Goal: Information Seeking & Learning: Learn about a topic

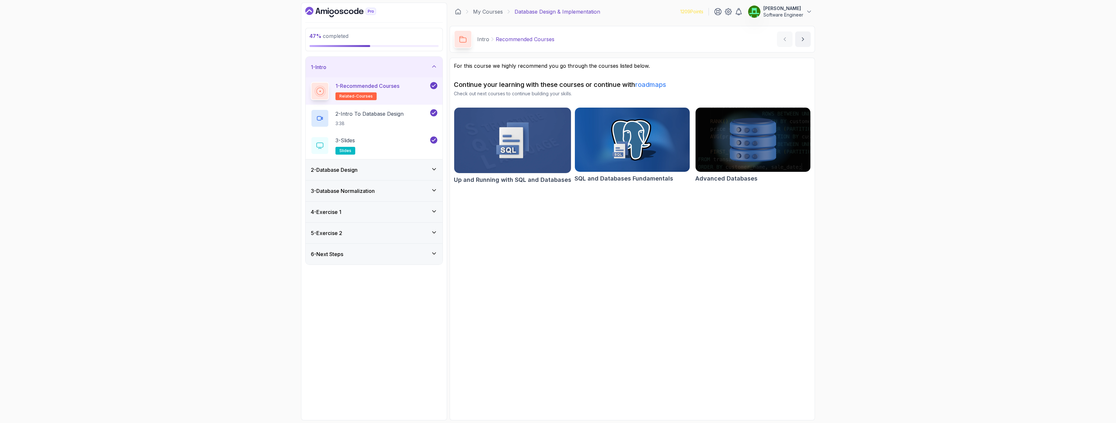
click at [337, 187] on div "3 - Database Normalization" at bounding box center [374, 191] width 137 height 21
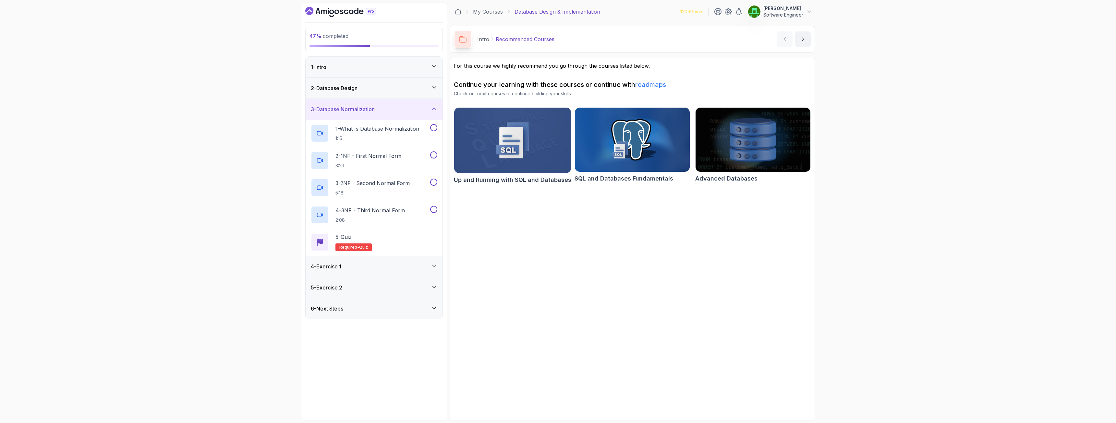
click at [342, 86] on h3 "2 - Database Design" at bounding box center [334, 88] width 47 height 8
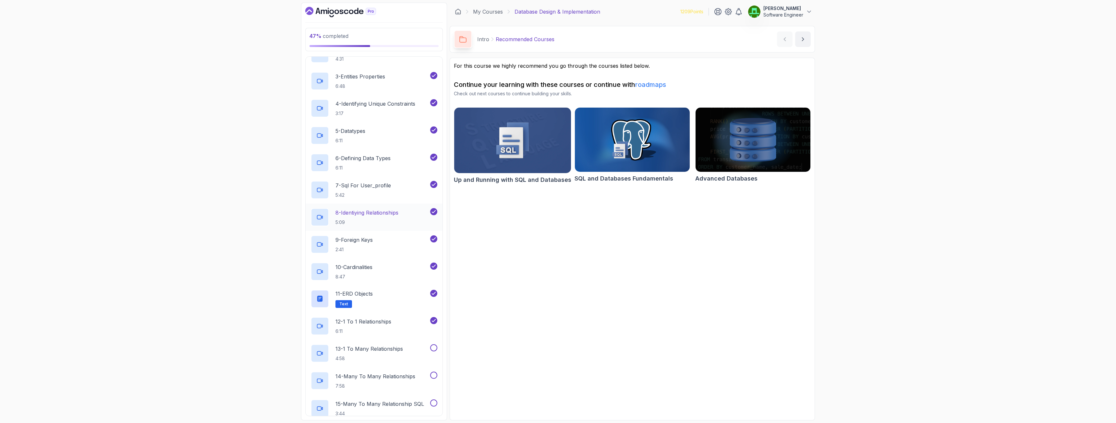
scroll to position [162, 0]
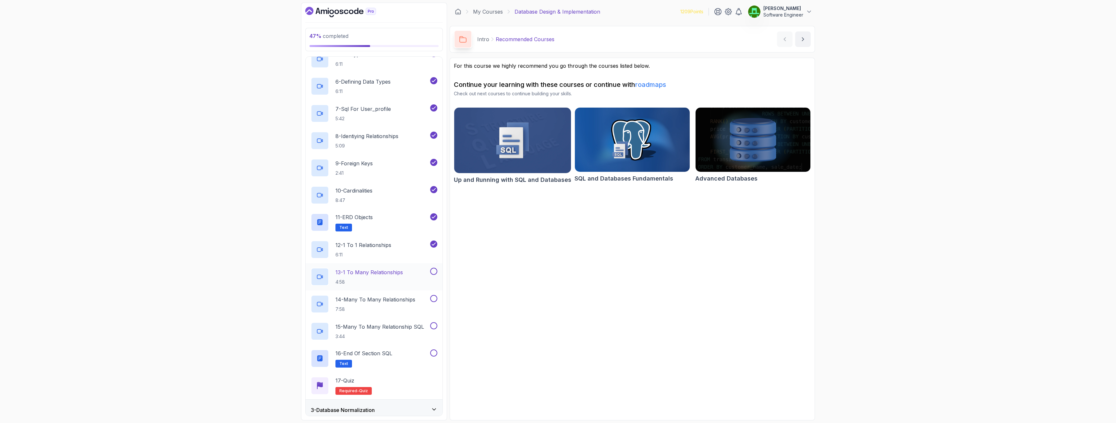
click at [374, 275] on p "13 - 1 To Many Relationships" at bounding box center [369, 273] width 67 height 8
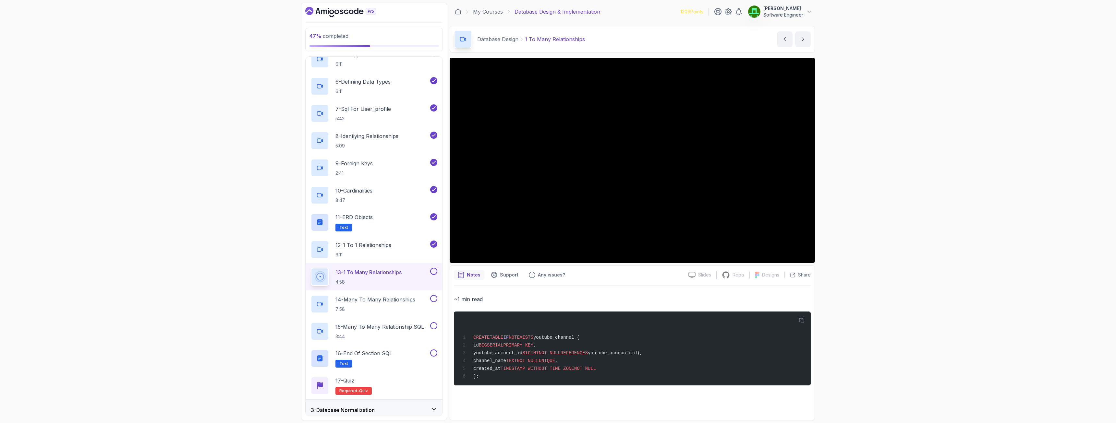
click at [433, 271] on button at bounding box center [433, 271] width 7 height 7
drag, startPoint x: 385, startPoint y: 303, endPoint x: 391, endPoint y: 306, distance: 7.1
click at [385, 303] on p "14 - Many To Many Relationships" at bounding box center [376, 300] width 80 height 8
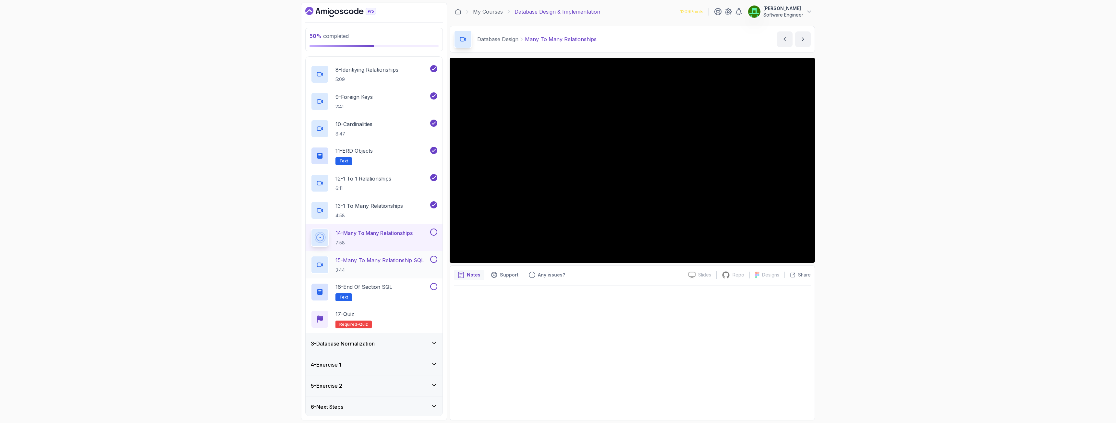
scroll to position [230, 0]
click at [374, 306] on h3 "3 - Database Normalization" at bounding box center [343, 343] width 64 height 8
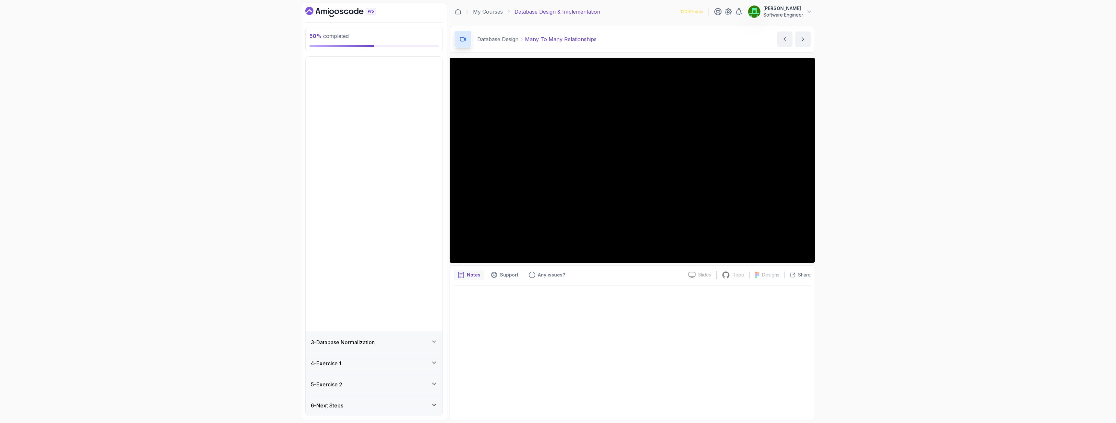
scroll to position [0, 0]
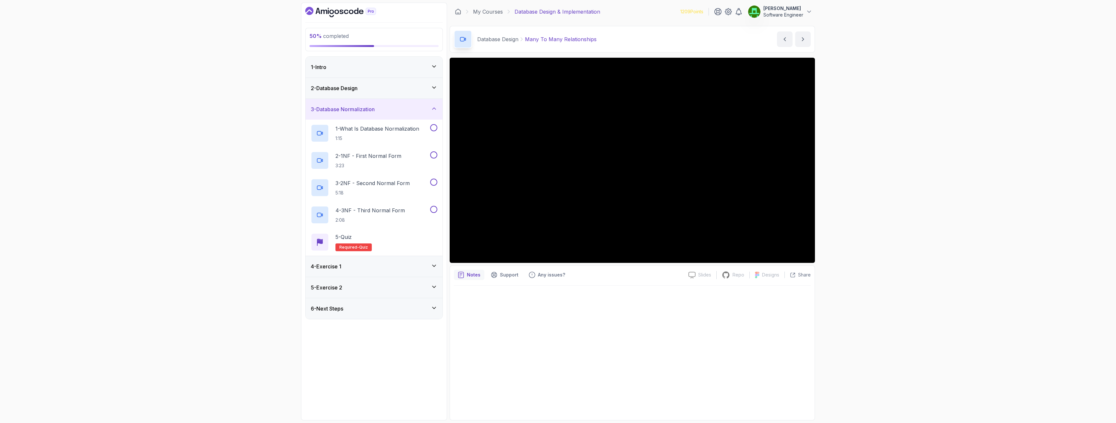
click at [354, 109] on h3 "3 - Database Normalization" at bounding box center [343, 109] width 64 height 8
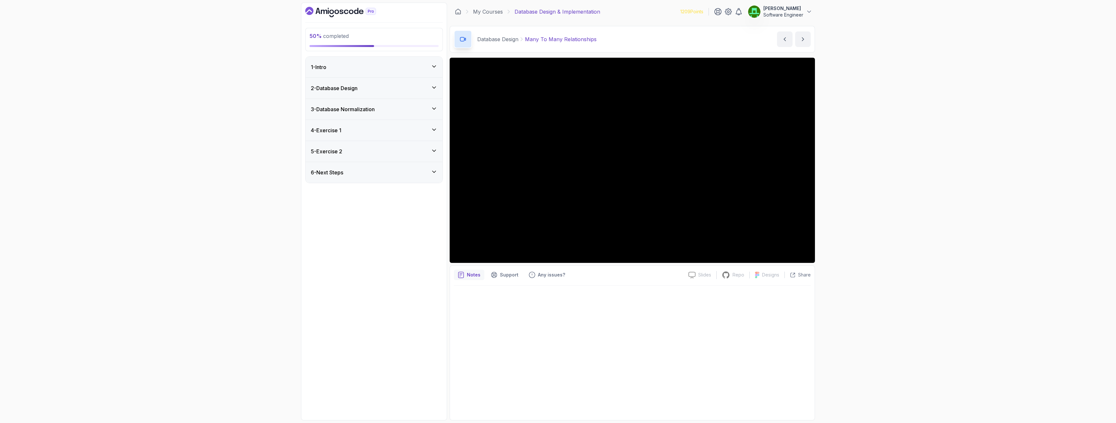
click at [363, 111] on h3 "3 - Database Normalization" at bounding box center [343, 109] width 64 height 8
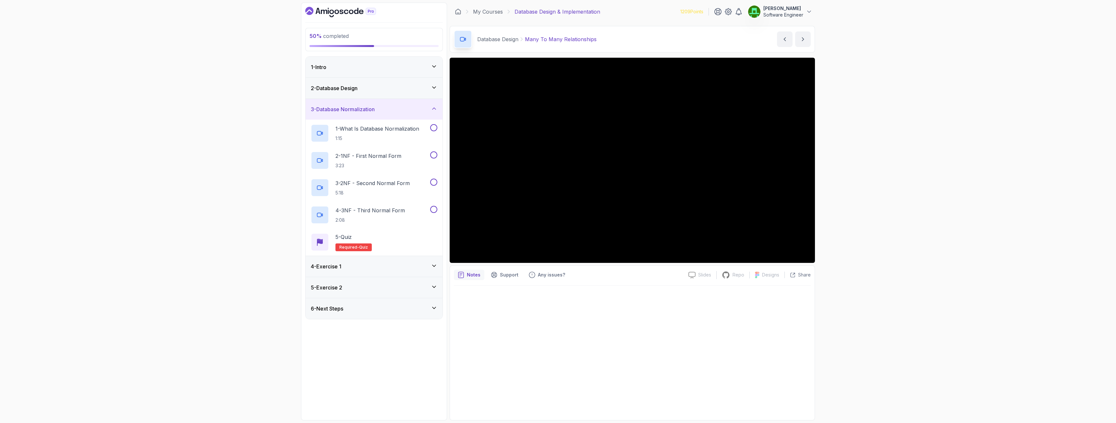
click at [355, 89] on h3 "2 - Database Design" at bounding box center [334, 88] width 47 height 8
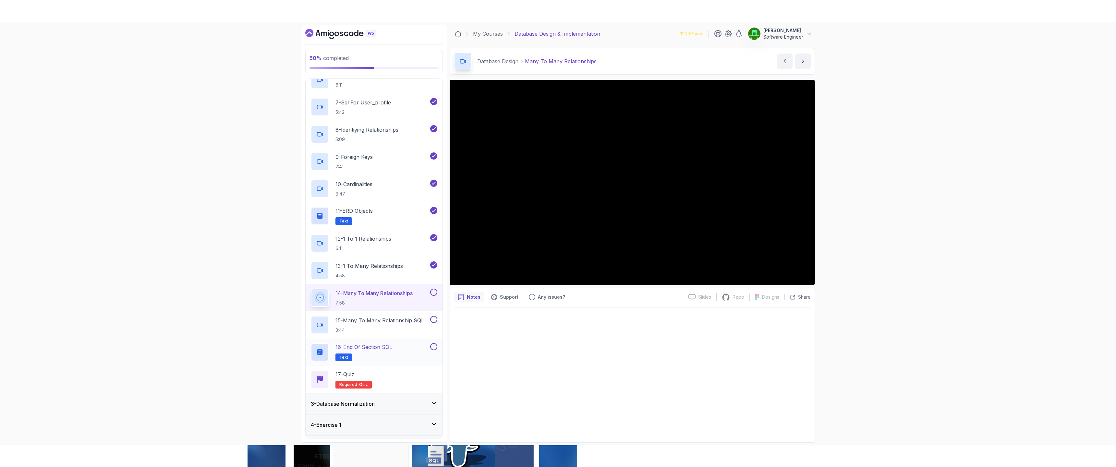
scroll to position [227, 0]
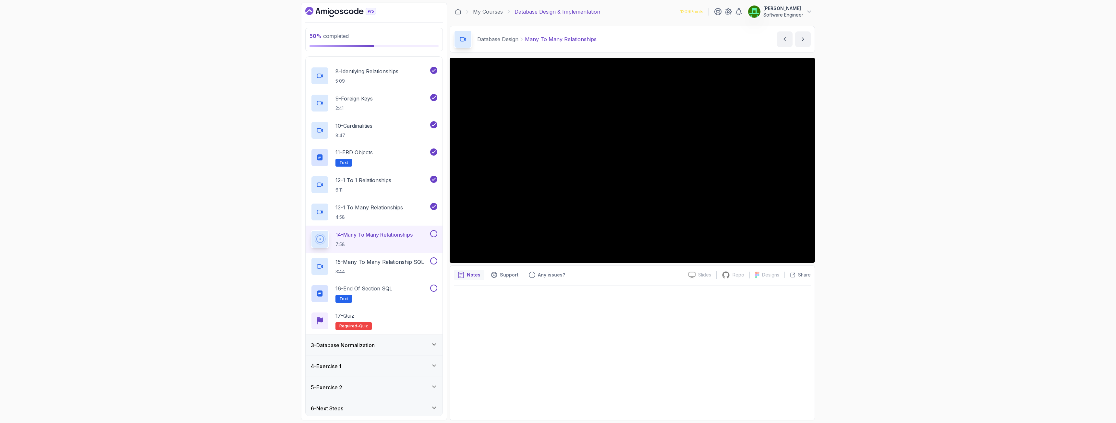
click at [433, 235] on button at bounding box center [433, 233] width 7 height 7
click at [362, 265] on p "15 - Many To Many Relationship SQL" at bounding box center [380, 262] width 89 height 8
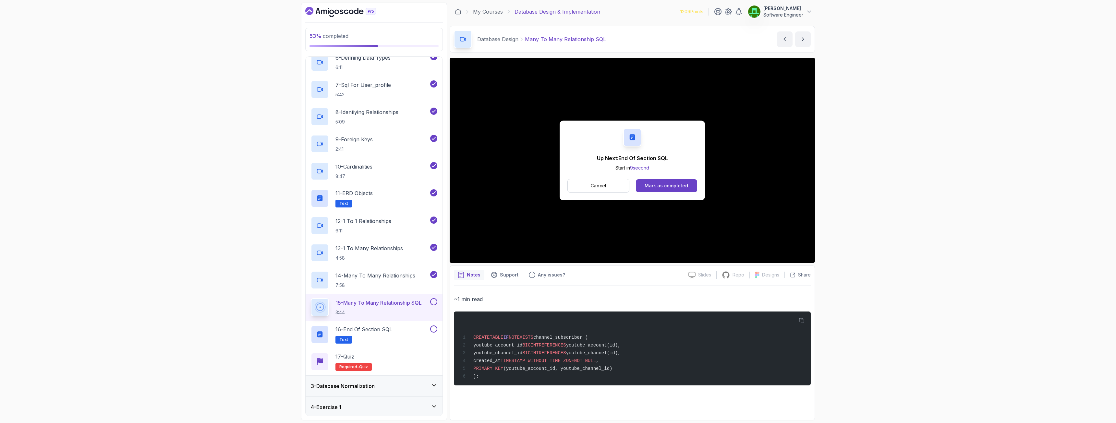
scroll to position [227, 0]
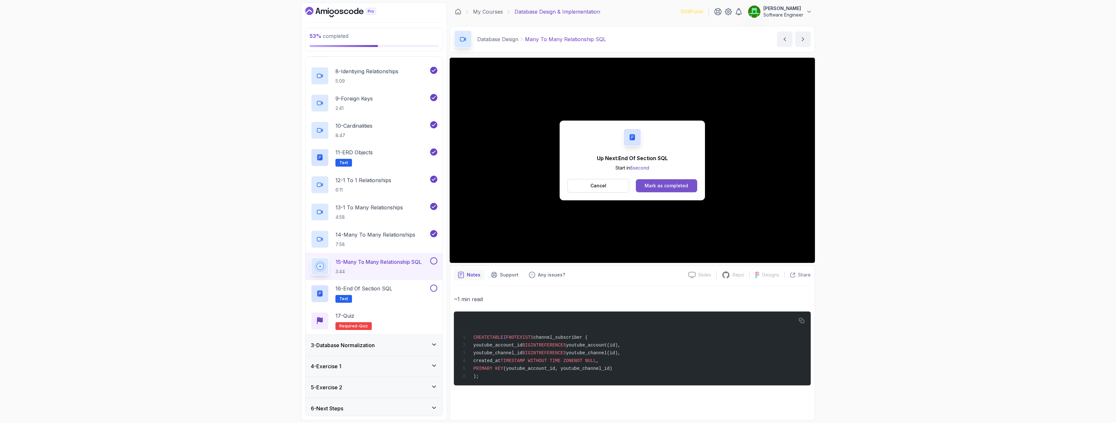
click at [623, 189] on div "Mark as completed" at bounding box center [666, 186] width 43 height 6
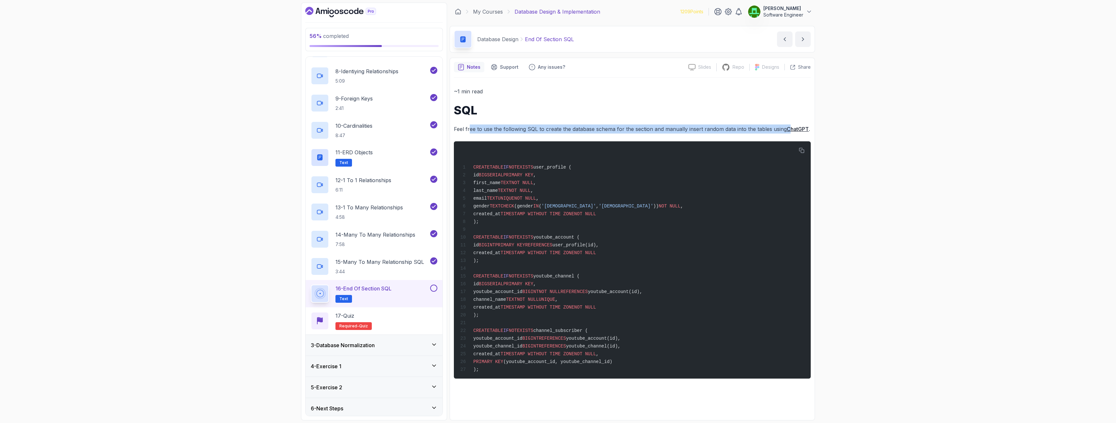
drag, startPoint x: 486, startPoint y: 130, endPoint x: 795, endPoint y: 127, distance: 309.3
click at [623, 126] on p "Feel free to use the following SQL to create the database schema for the sectio…" at bounding box center [632, 129] width 357 height 9
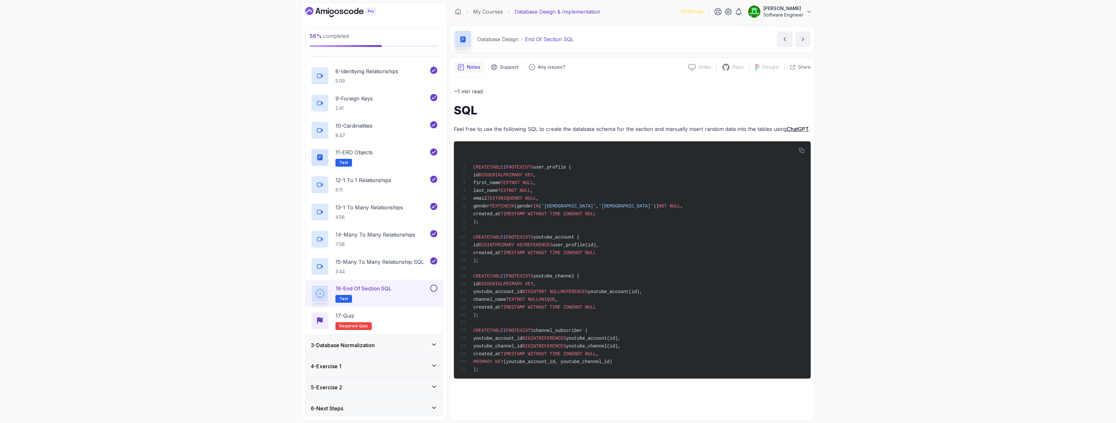
click at [623, 142] on div "56 % completed 1 - Intro 2 - Database Design 1 - ERD Design Tools 4:23 2 - Capt…" at bounding box center [558, 211] width 1116 height 423
click at [623, 192] on div "56 % completed 1 - Intro 2 - Database Design 1 - ERD Design Tools 4:23 2 - Capt…" at bounding box center [558, 211] width 1116 height 423
click at [435, 289] on button at bounding box center [433, 288] width 7 height 7
click at [350, 306] on p "17 - Quiz" at bounding box center [345, 316] width 19 height 8
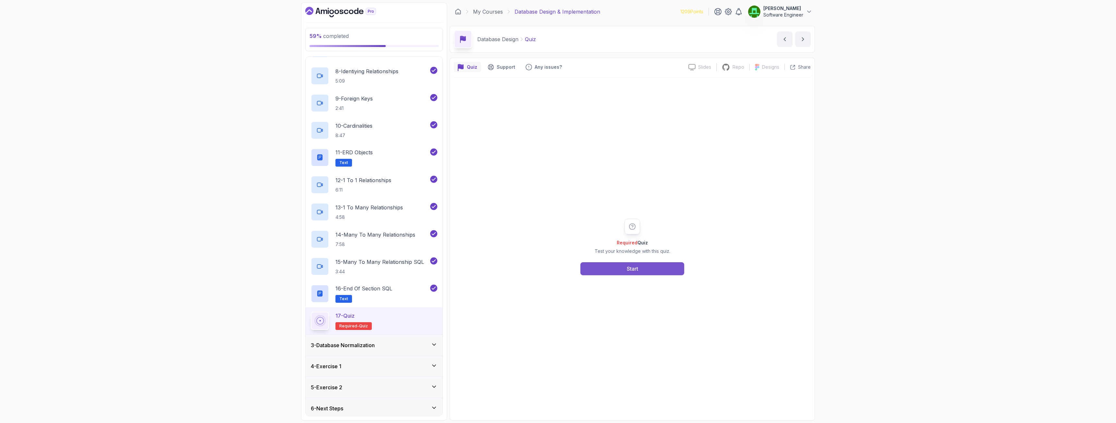
click at [623, 275] on button "Start" at bounding box center [633, 269] width 104 height 13
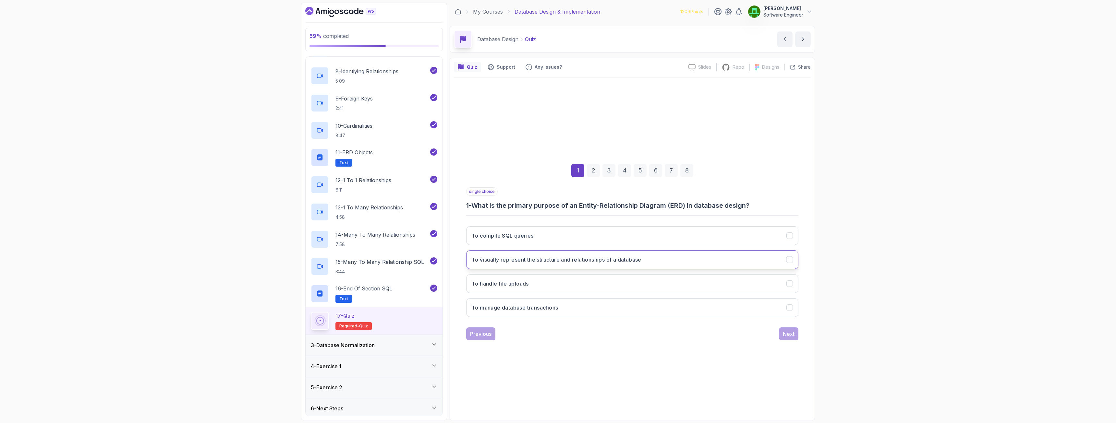
click at [588, 262] on h3 "To visually represent the structure and relationships of a database" at bounding box center [557, 260] width 170 height 8
click at [623, 306] on div "Next" at bounding box center [789, 334] width 12 height 8
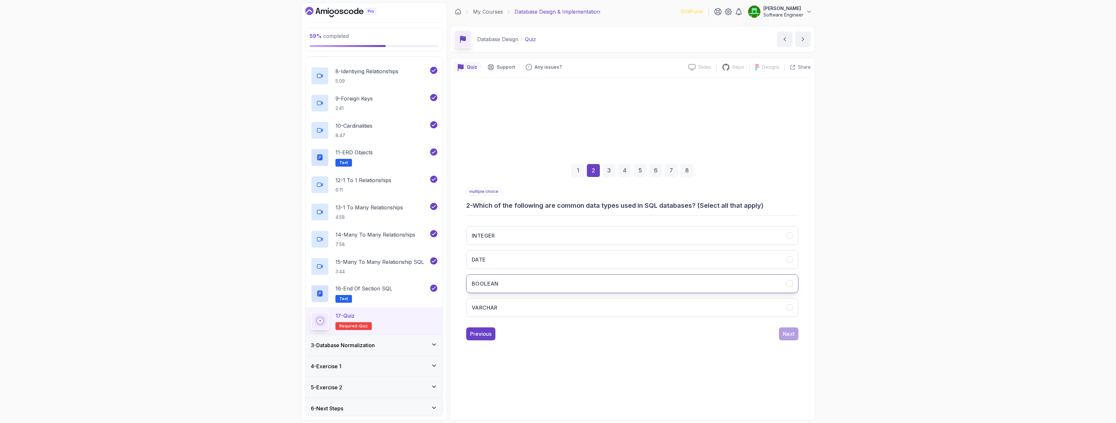
click at [504, 282] on button "BOOLEAN" at bounding box center [632, 284] width 332 height 19
click at [506, 306] on button "VARCHAR" at bounding box center [632, 308] width 332 height 19
click at [497, 259] on button "DATE" at bounding box center [632, 260] width 332 height 19
click at [499, 239] on button "INTEGER" at bounding box center [632, 236] width 332 height 19
click at [623, 306] on div "Next" at bounding box center [789, 334] width 12 height 8
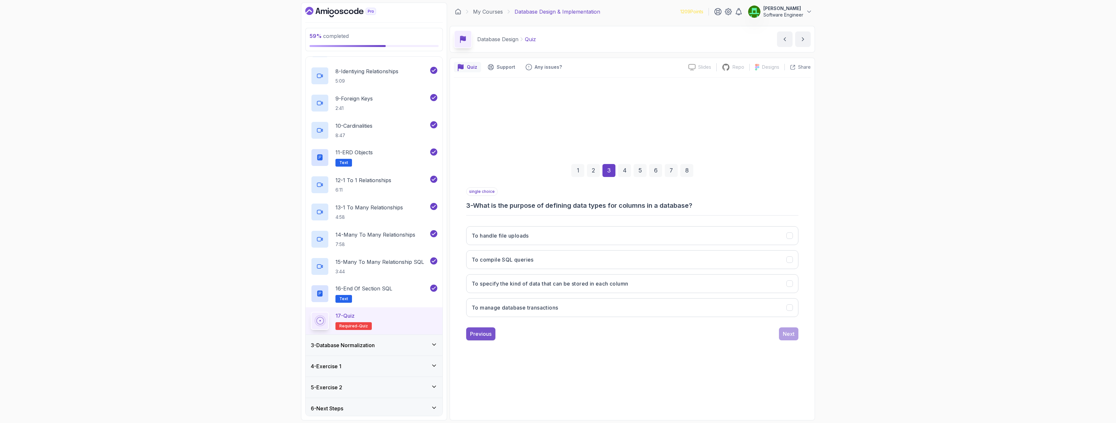
click at [482, 306] on button "Previous" at bounding box center [480, 334] width 29 height 13
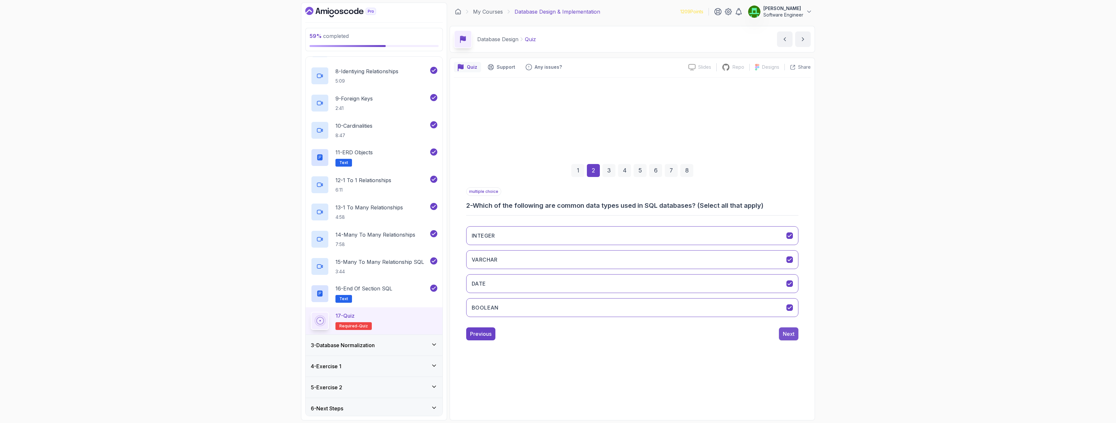
click at [623, 306] on div "Next" at bounding box center [789, 334] width 12 height 8
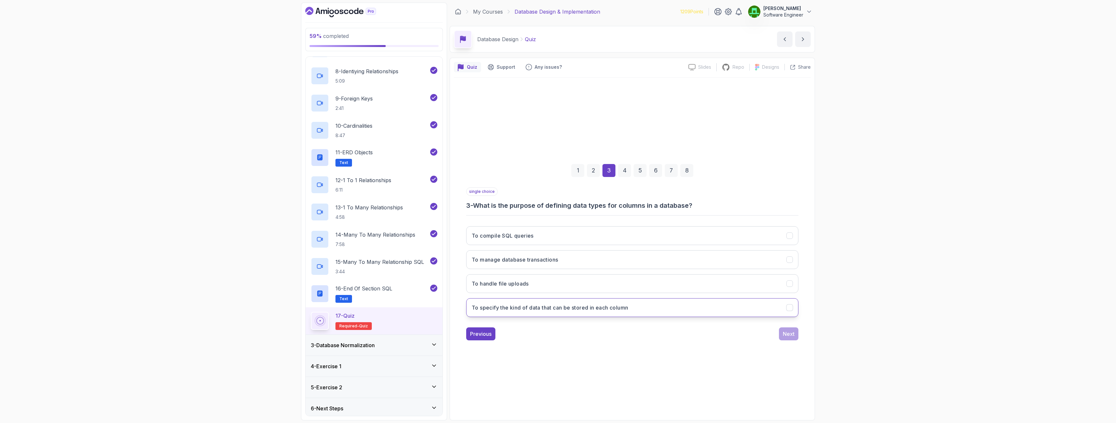
click at [578, 306] on h3 "To specify the kind of data that can be stored in each column" at bounding box center [550, 308] width 156 height 8
click at [623, 306] on div "Next" at bounding box center [789, 334] width 12 height 8
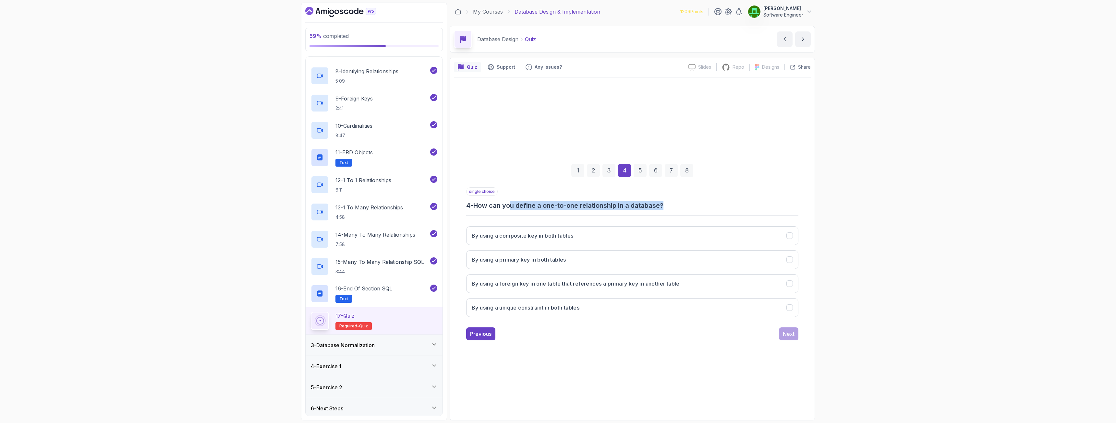
drag, startPoint x: 534, startPoint y: 209, endPoint x: 671, endPoint y: 209, distance: 137.3
click at [623, 209] on h3 "4 - How can you define a one-to-one relationship in a database?" at bounding box center [632, 205] width 332 height 9
click at [617, 281] on h3 "By using a foreign key in one table that references a primary key in another ta…" at bounding box center [576, 284] width 208 height 8
click at [623, 306] on button "Next" at bounding box center [788, 334] width 19 height 13
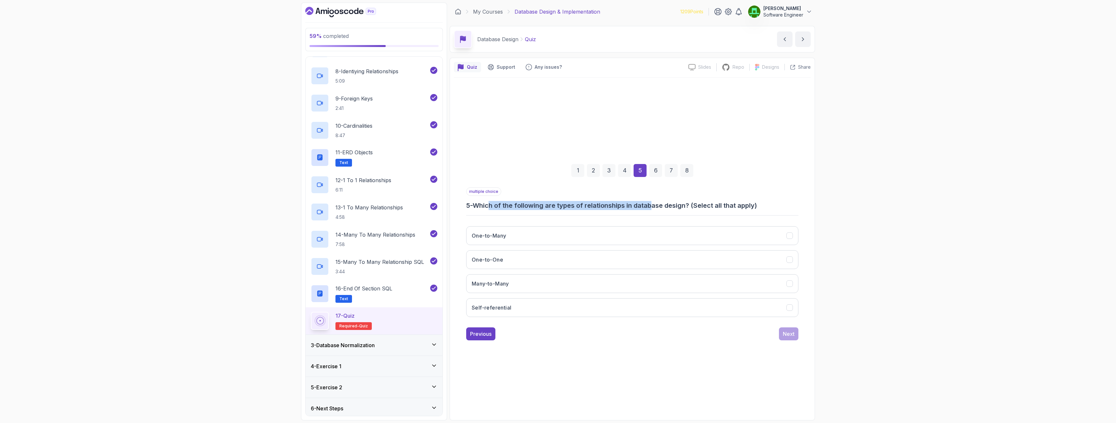
drag, startPoint x: 499, startPoint y: 206, endPoint x: 656, endPoint y: 206, distance: 156.1
click at [623, 206] on h3 "5 - Which of the following are types of relationships in database design? (Sele…" at bounding box center [632, 205] width 332 height 9
click at [502, 282] on h3 "Many-to-Many" at bounding box center [490, 284] width 37 height 8
click at [499, 264] on button "One-to-One" at bounding box center [632, 260] width 332 height 19
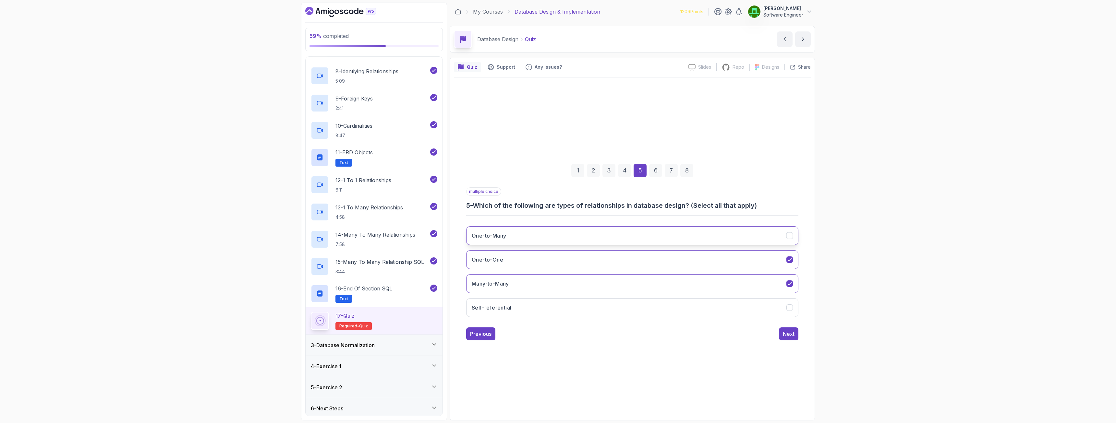
click at [500, 239] on h3 "One-to-Many" at bounding box center [489, 236] width 34 height 8
drag, startPoint x: 792, startPoint y: 333, endPoint x: 767, endPoint y: 362, distance: 38.4
click at [623, 306] on div "Next" at bounding box center [789, 334] width 12 height 8
click at [548, 285] on h3 "To ensure that all values in a column are distinct" at bounding box center [533, 284] width 123 height 8
click at [623, 306] on div "Next" at bounding box center [789, 334] width 12 height 8
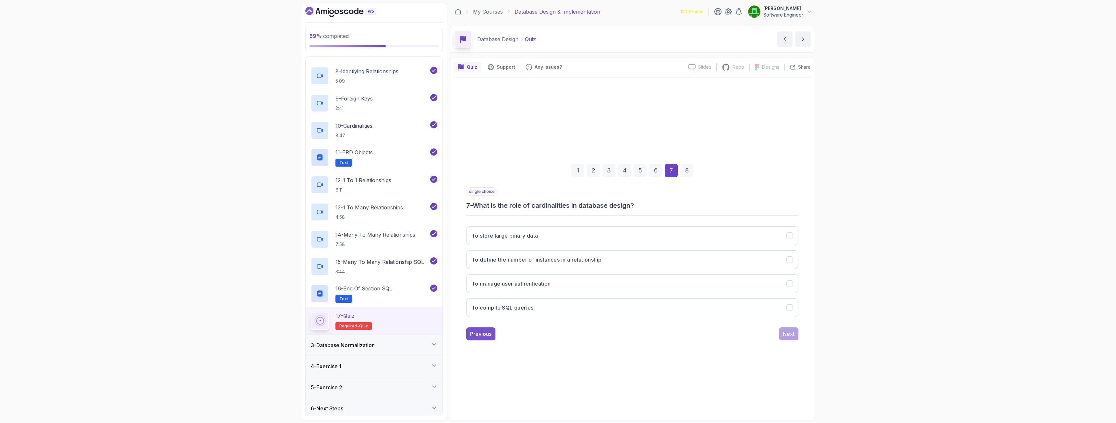
click at [489, 306] on div "Previous" at bounding box center [480, 334] width 21 height 8
click at [623, 306] on div "Next" at bounding box center [789, 334] width 12 height 8
drag, startPoint x: 504, startPoint y: 206, endPoint x: 663, endPoint y: 214, distance: 158.9
click at [623, 214] on div "single choice 7 - What is the role of cardinalities in database design? To defi…" at bounding box center [632, 255] width 332 height 135
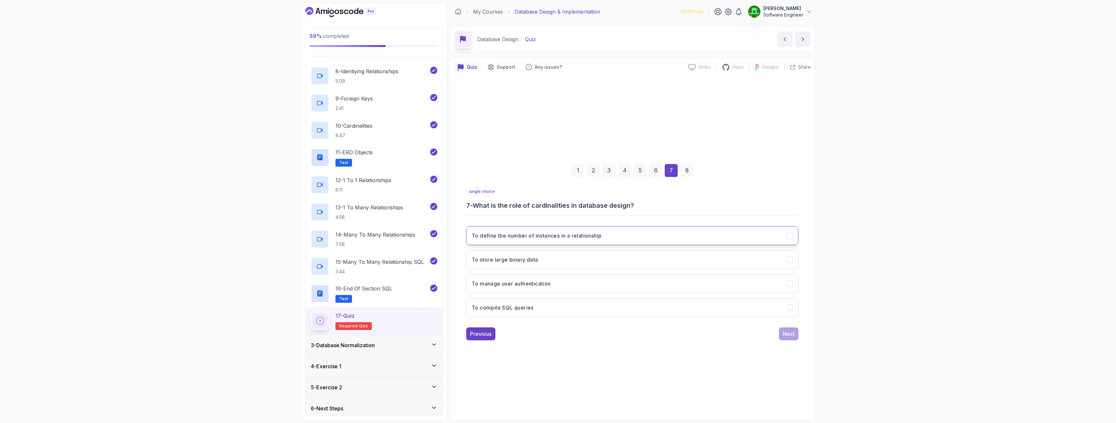
click at [553, 240] on button "To define the number of instances in a relationship" at bounding box center [632, 236] width 332 height 19
click at [623, 306] on div "Next" at bounding box center [789, 334] width 12 height 8
drag, startPoint x: 549, startPoint y: 207, endPoint x: 696, endPoint y: 208, distance: 147.3
click at [623, 208] on h3 "8 - How can you represent a many-to-many relationship in a database?" at bounding box center [632, 205] width 332 height 9
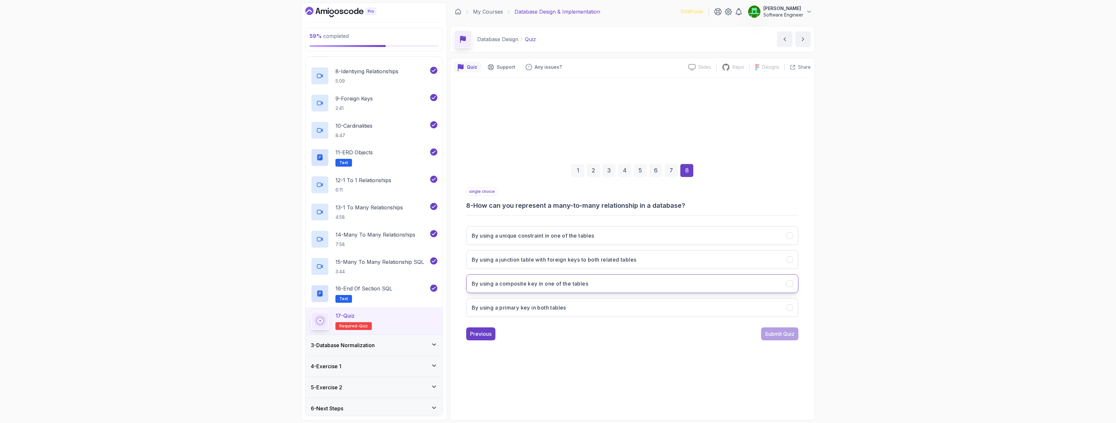
click at [552, 282] on h3 "By using a composite key in one of the tables" at bounding box center [530, 284] width 117 height 8
click at [580, 261] on h3 "By using a junction table with foreign keys to both related tables" at bounding box center [554, 260] width 165 height 8
click at [569, 283] on h3 "By using a composite key in one of the tables" at bounding box center [530, 284] width 117 height 8
drag, startPoint x: 574, startPoint y: 262, endPoint x: 575, endPoint y: 304, distance: 42.2
click at [573, 263] on h3 "By using a junction table with foreign keys to both related tables" at bounding box center [554, 260] width 165 height 8
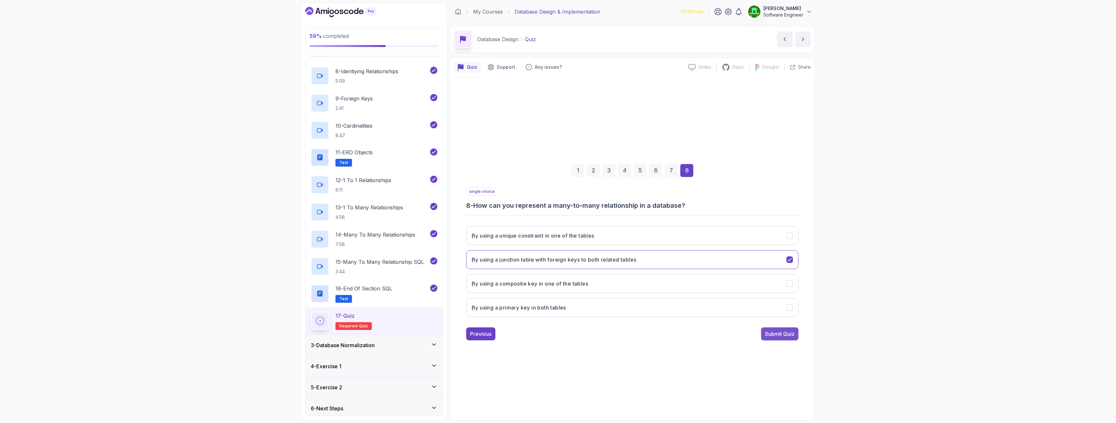
click at [623, 306] on div "Submit Quiz" at bounding box center [780, 334] width 30 height 8
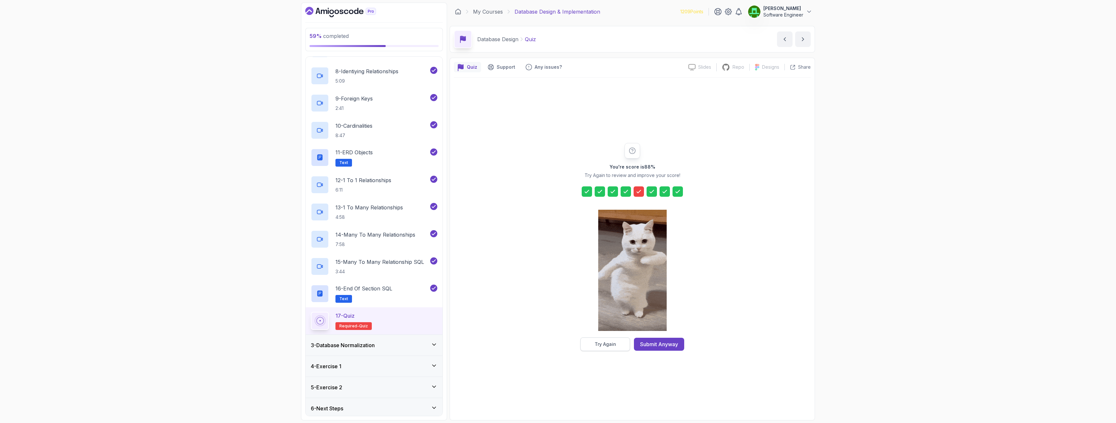
click at [598, 306] on div "Try Again" at bounding box center [605, 344] width 21 height 6
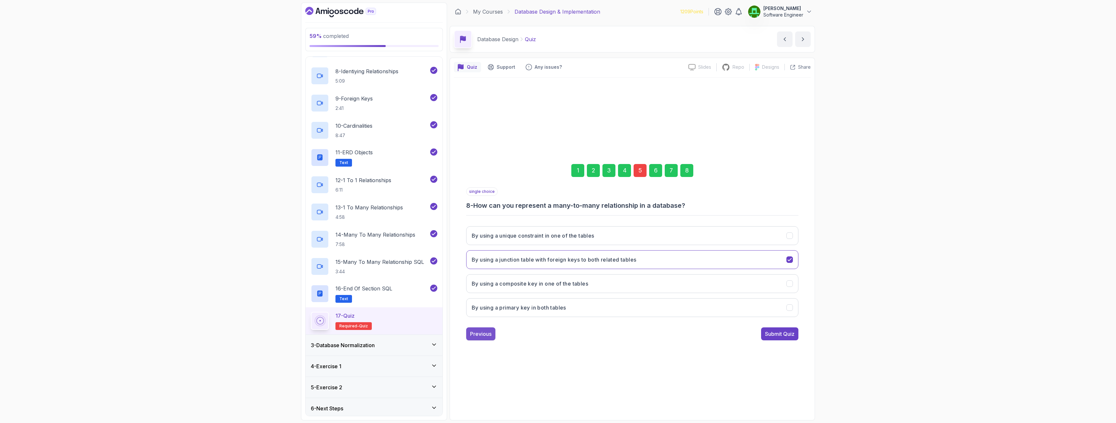
click at [485, 306] on div "Previous" at bounding box center [480, 334] width 21 height 8
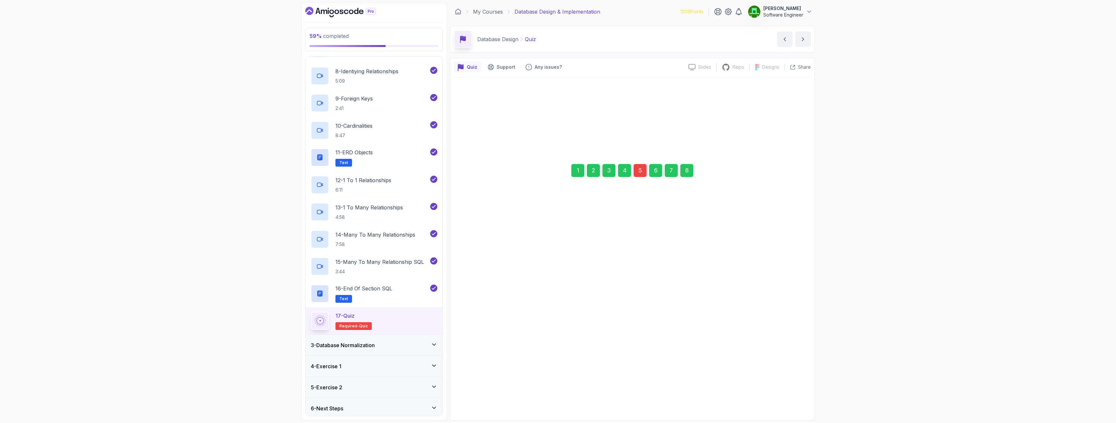
click at [485, 306] on div "Previous" at bounding box center [480, 334] width 21 height 8
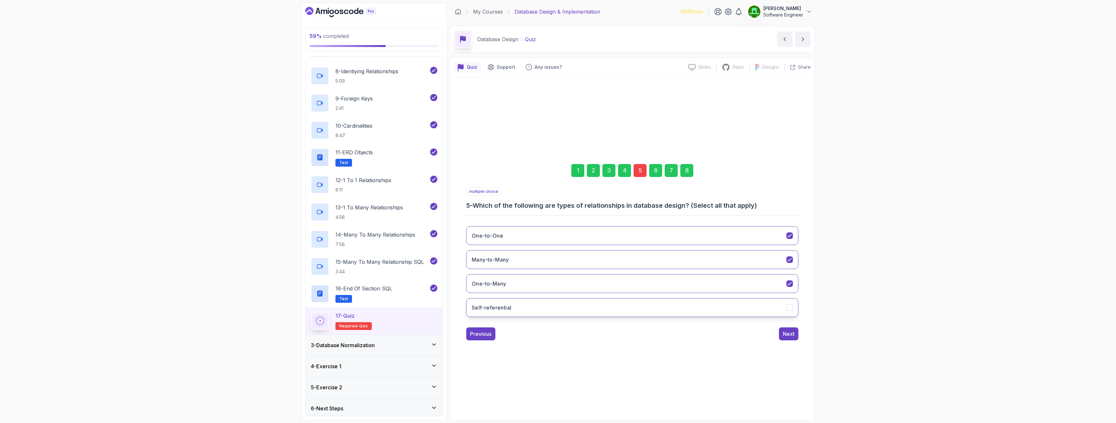
click at [522, 306] on button "Self-referential" at bounding box center [632, 308] width 332 height 19
click at [623, 306] on div "Next" at bounding box center [789, 334] width 12 height 8
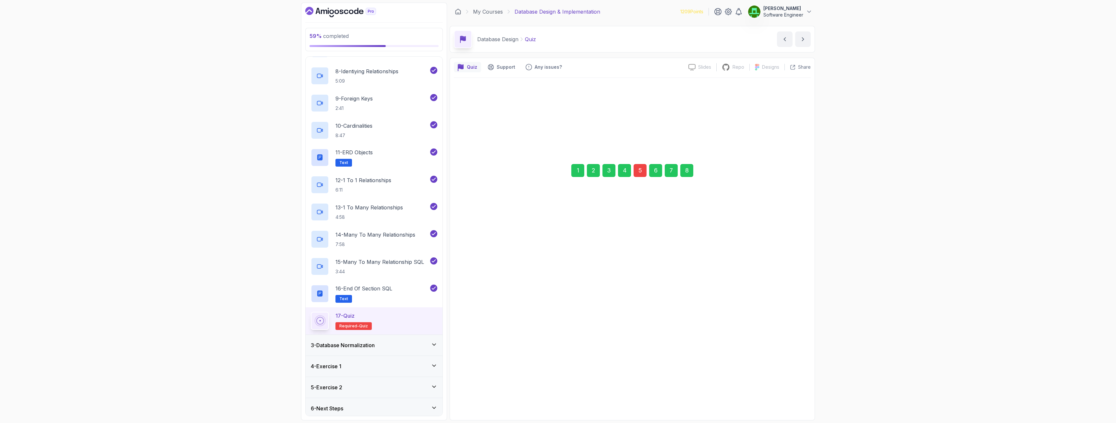
click at [623, 306] on button "Next" at bounding box center [788, 334] width 19 height 13
click at [623, 306] on div "Next" at bounding box center [789, 334] width 12 height 8
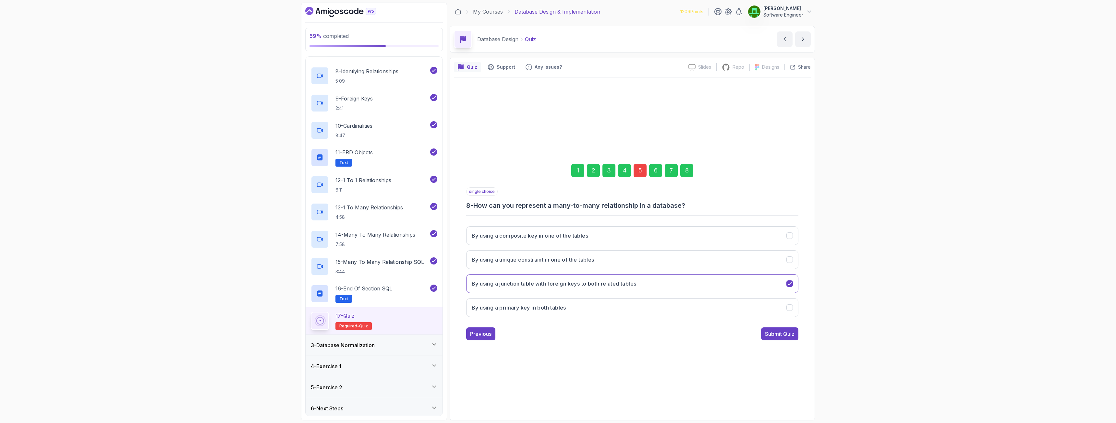
click at [623, 306] on div "Submit Quiz" at bounding box center [780, 334] width 30 height 8
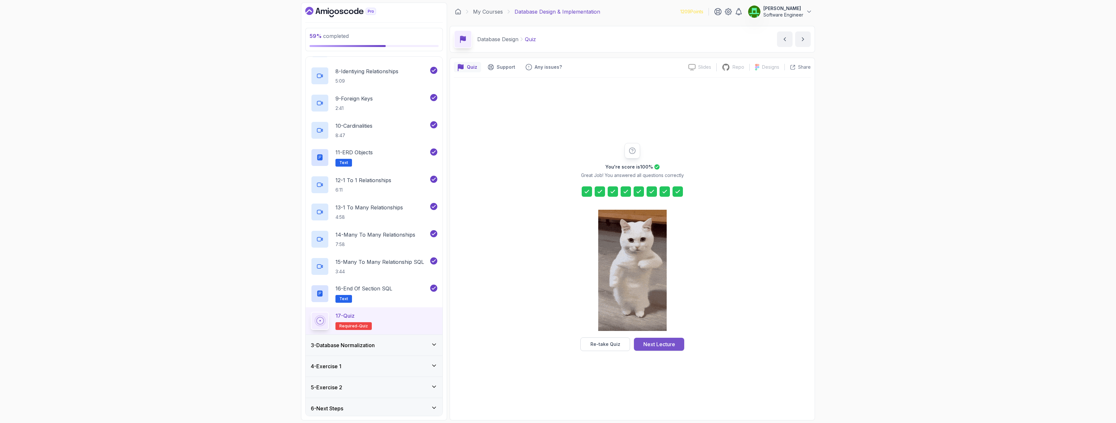
click at [623, 306] on div "Next Lecture" at bounding box center [660, 345] width 32 height 8
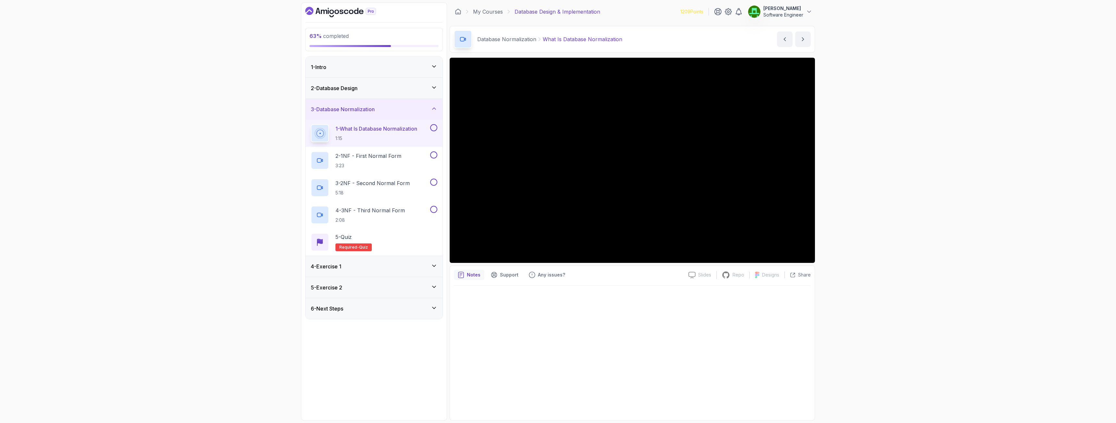
click at [349, 92] on h3 "2 - Database Design" at bounding box center [334, 88] width 47 height 8
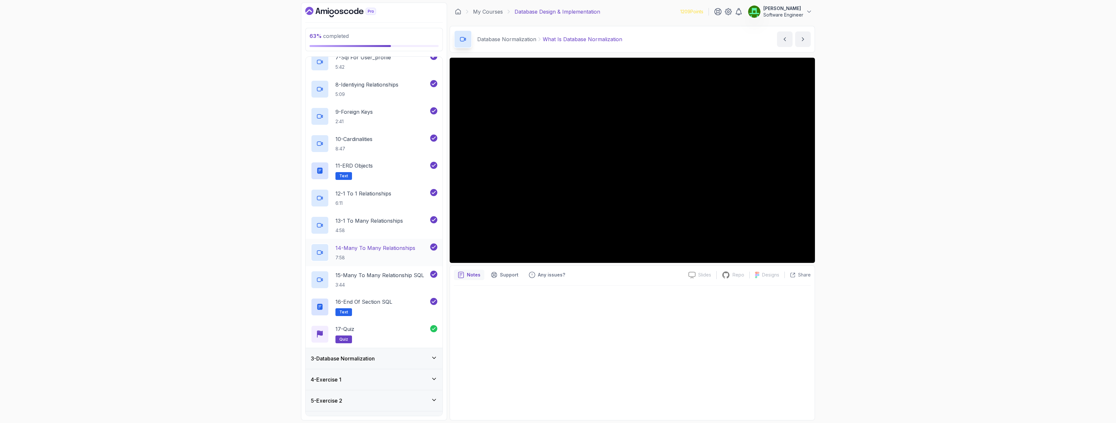
scroll to position [230, 0]
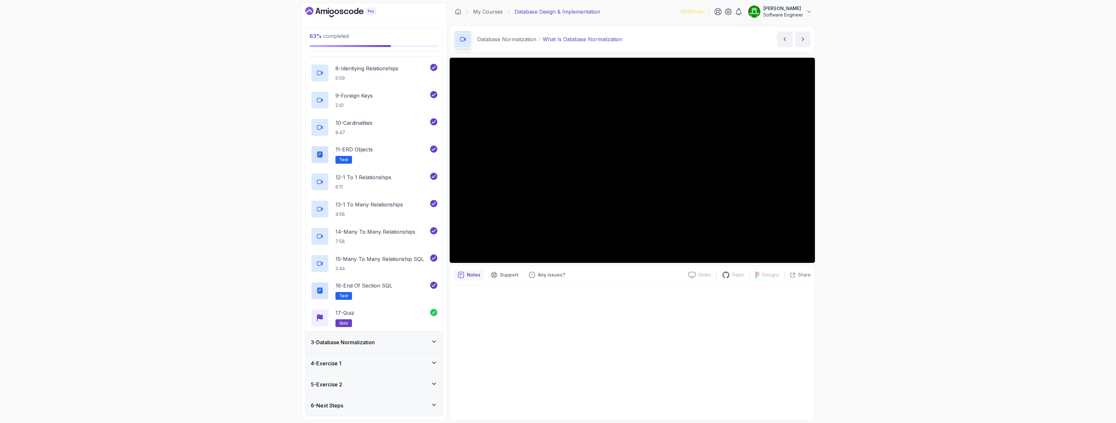
click at [364, 306] on h3 "3 - Database Normalization" at bounding box center [343, 343] width 64 height 8
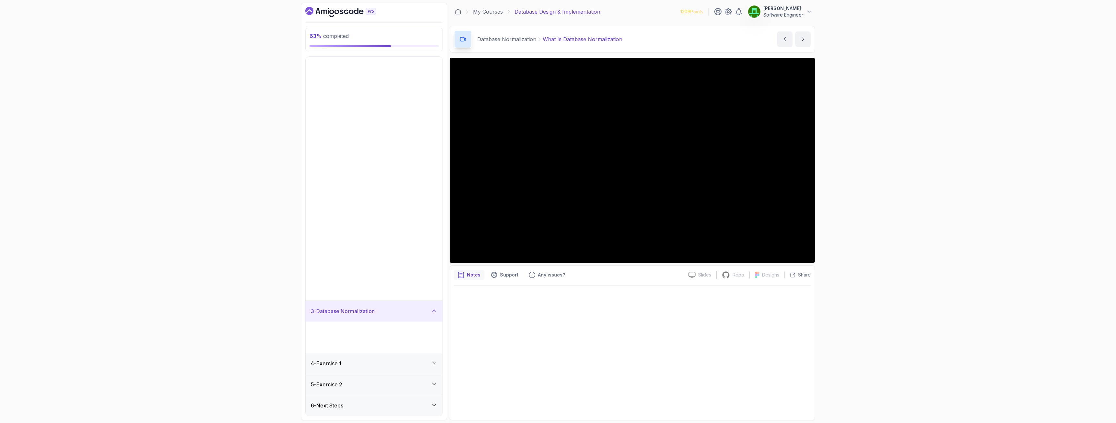
scroll to position [0, 0]
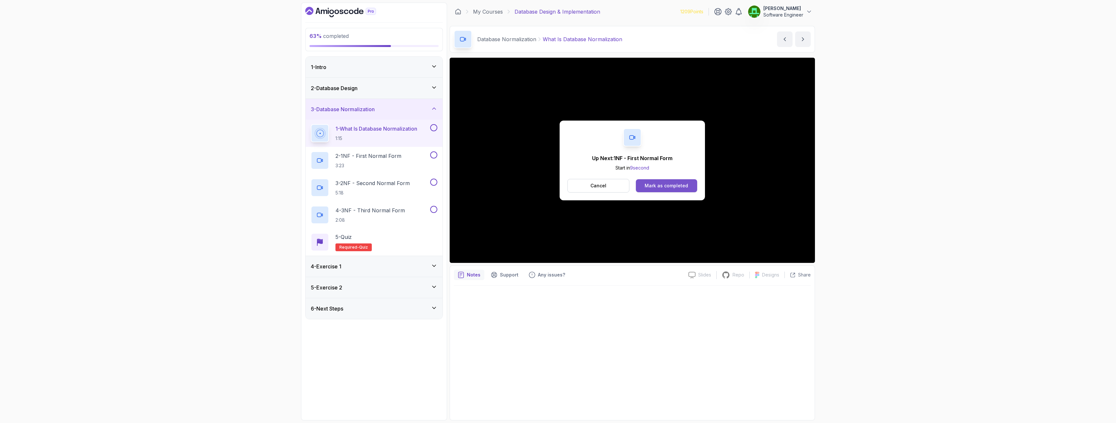
click at [623, 186] on div "Mark as completed" at bounding box center [666, 186] width 43 height 6
